Goal: Navigation & Orientation: Find specific page/section

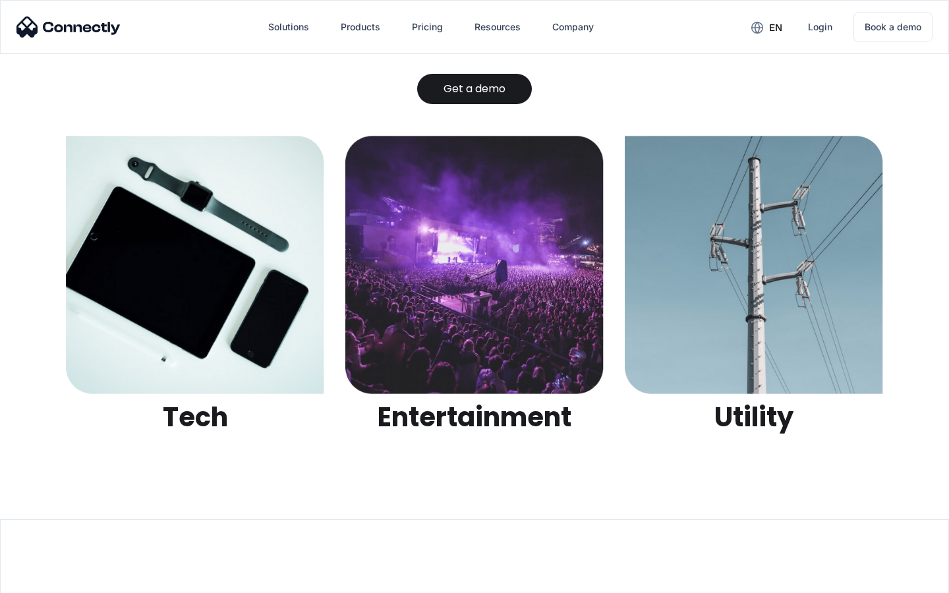
scroll to position [4159, 0]
